Goal: Task Accomplishment & Management: Manage account settings

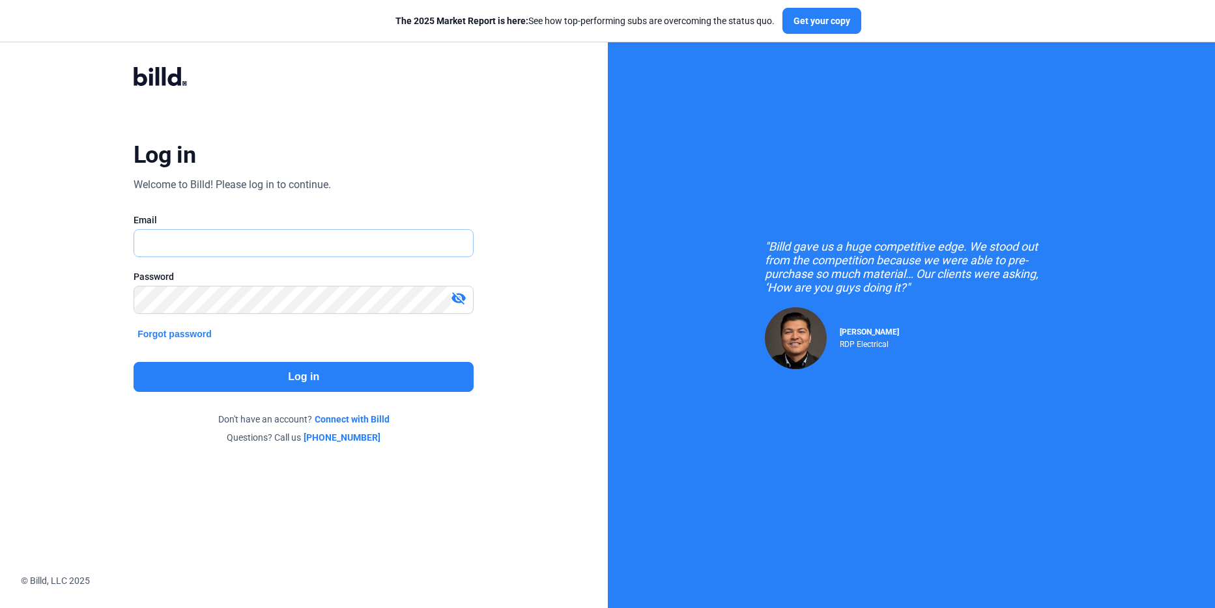
click at [172, 236] on input "text" at bounding box center [296, 243] width 324 height 27
type input "[PERSON_NAME][EMAIL_ADDRESS][DOMAIN_NAME]"
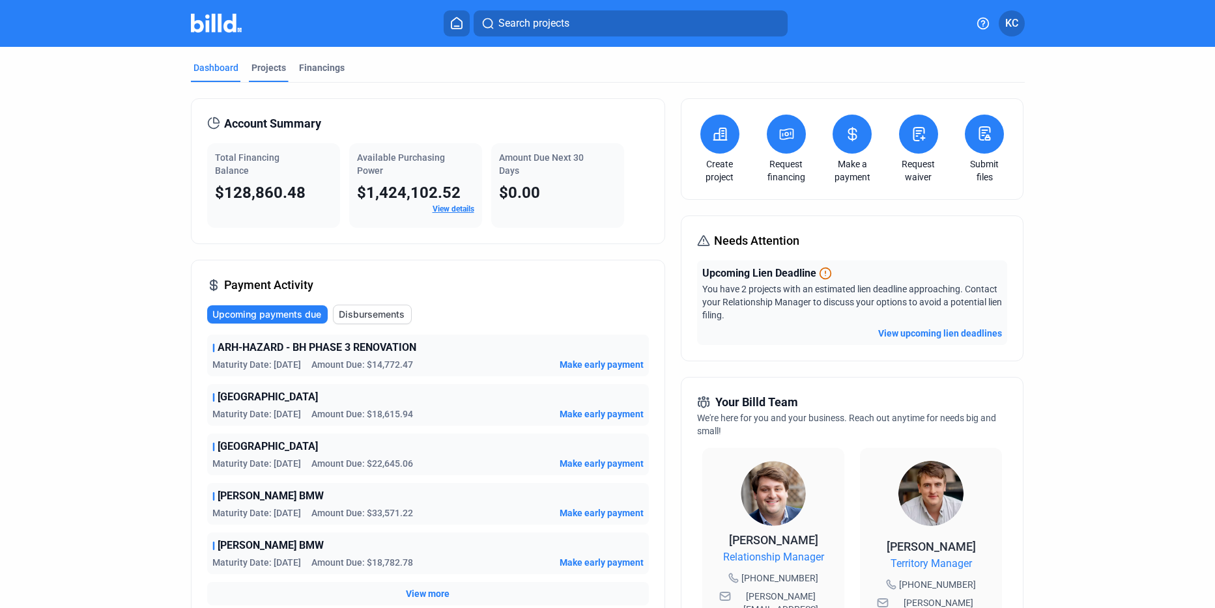
click at [265, 69] on div "Projects" at bounding box center [268, 67] width 35 height 13
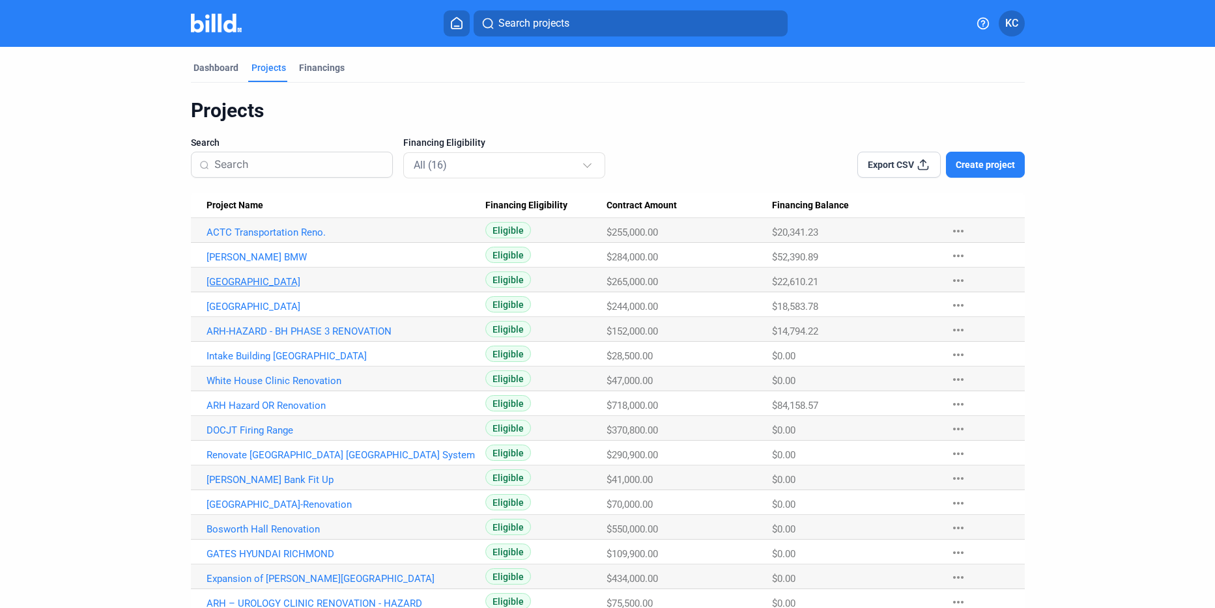
click at [256, 278] on link "[GEOGRAPHIC_DATA]" at bounding box center [345, 282] width 279 height 12
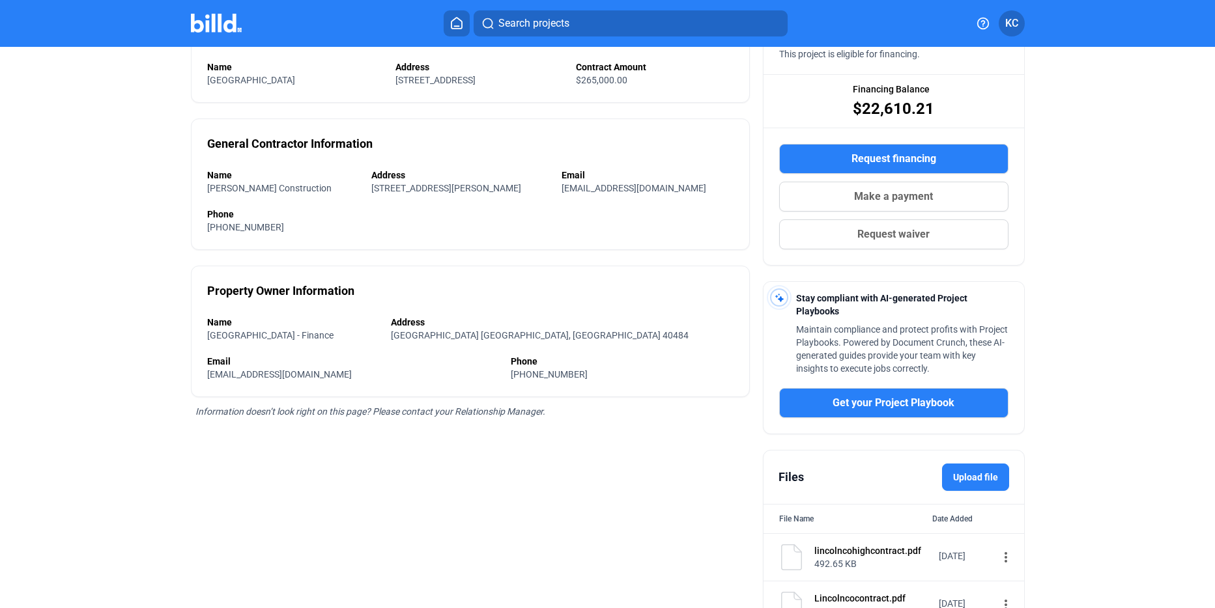
scroll to position [214, 0]
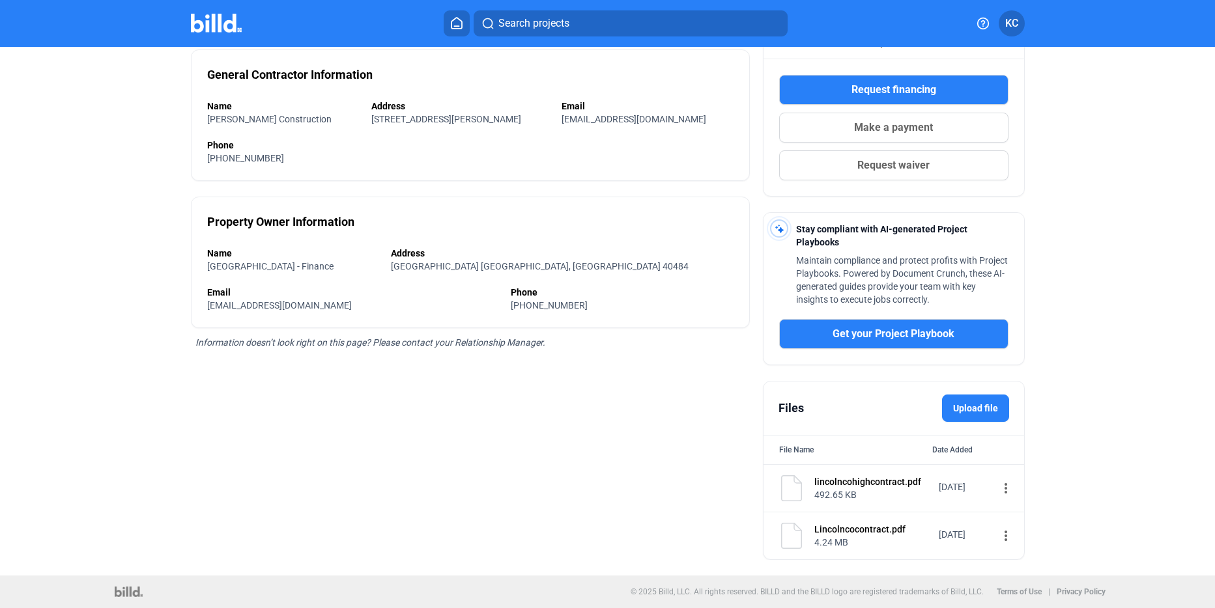
click at [985, 408] on label "Upload file" at bounding box center [975, 408] width 67 height 27
click at [0, 0] on input "Upload file" at bounding box center [0, 0] width 0 height 0
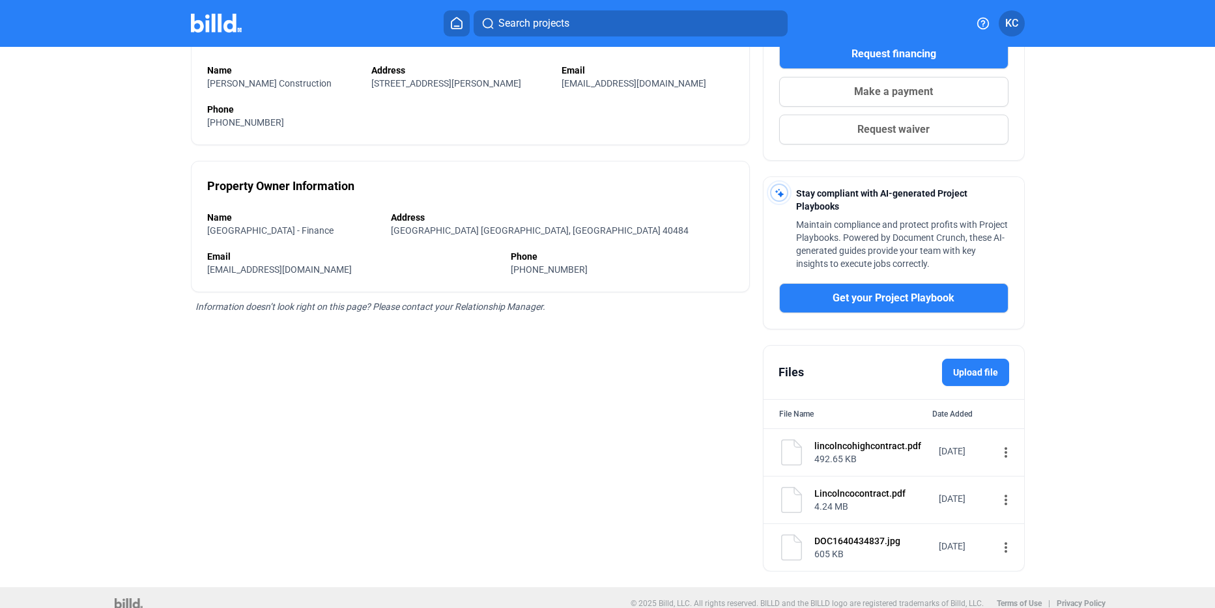
scroll to position [262, 0]
